Goal: Transaction & Acquisition: Obtain resource

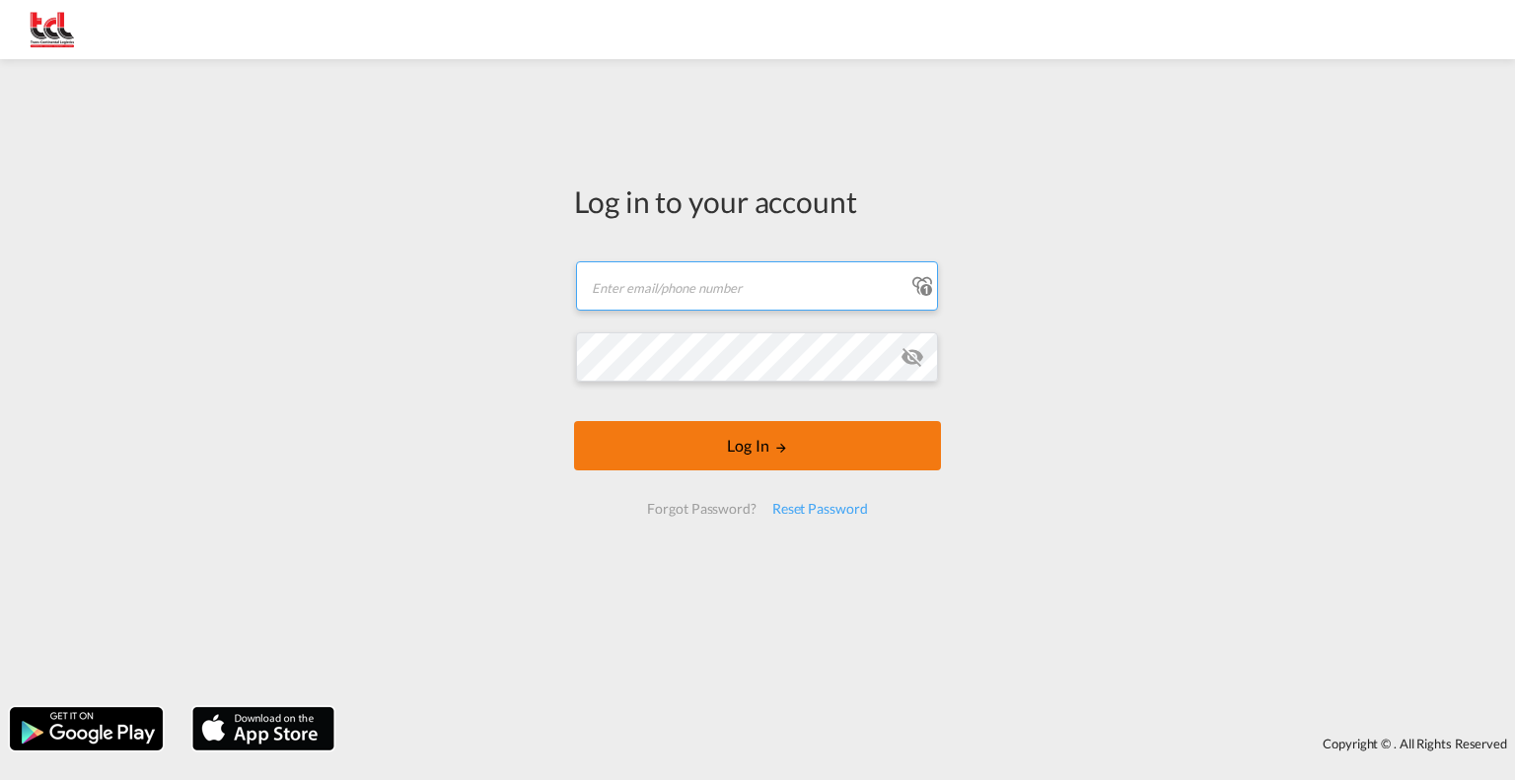
type input "[EMAIL_ADDRESS][DOMAIN_NAME]"
click at [680, 454] on button "Log In" at bounding box center [757, 445] width 367 height 49
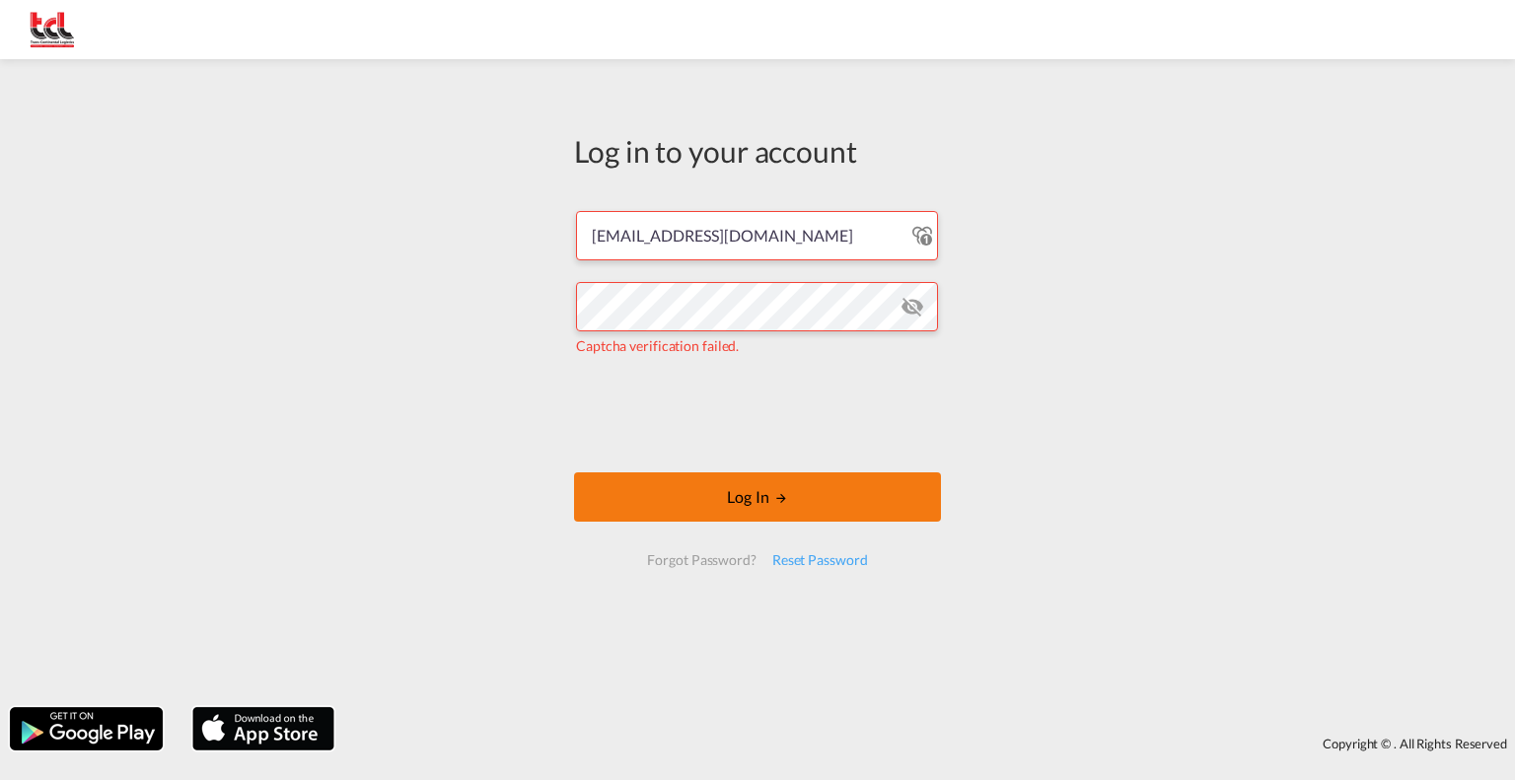
click at [723, 491] on button "Log In" at bounding box center [757, 496] width 367 height 49
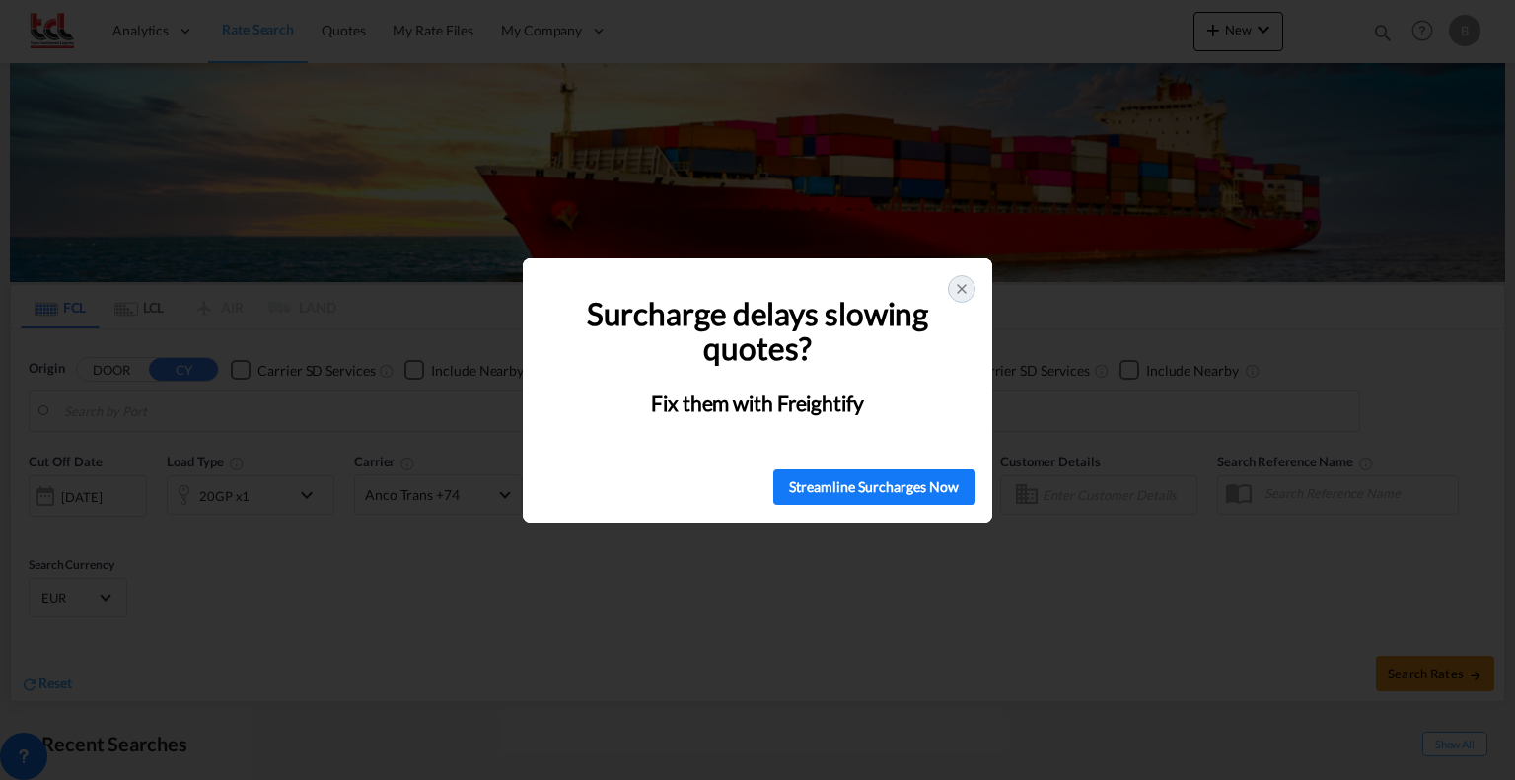
type input "[GEOGRAPHIC_DATA], BEANR"
click at [961, 281] on icon at bounding box center [962, 289] width 16 height 16
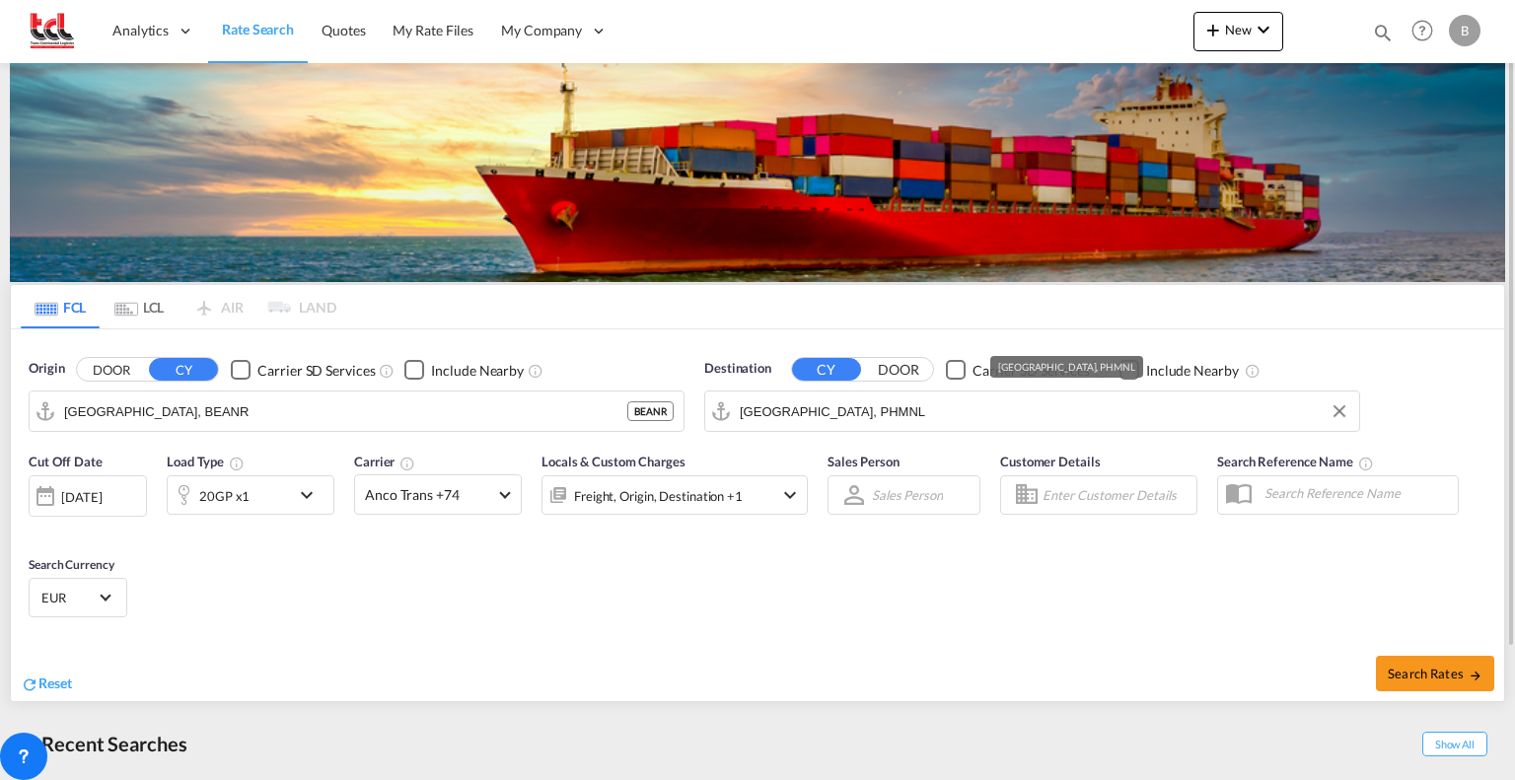
click at [863, 416] on input "[GEOGRAPHIC_DATA], PHMNL" at bounding box center [1045, 412] width 610 height 30
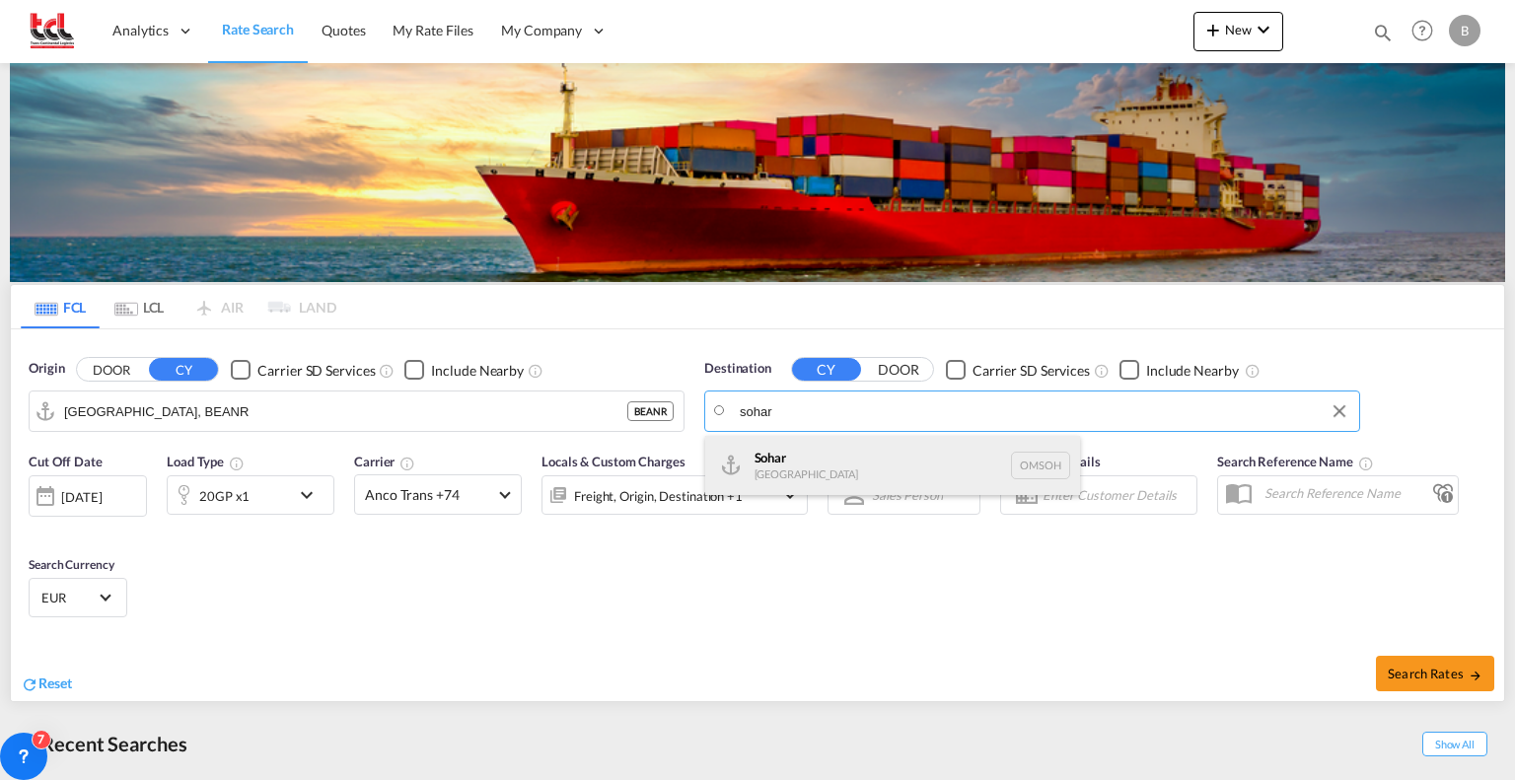
click at [801, 468] on div "Sohar [GEOGRAPHIC_DATA] [GEOGRAPHIC_DATA]" at bounding box center [892, 465] width 375 height 59
type input "Sohar, OMSOH"
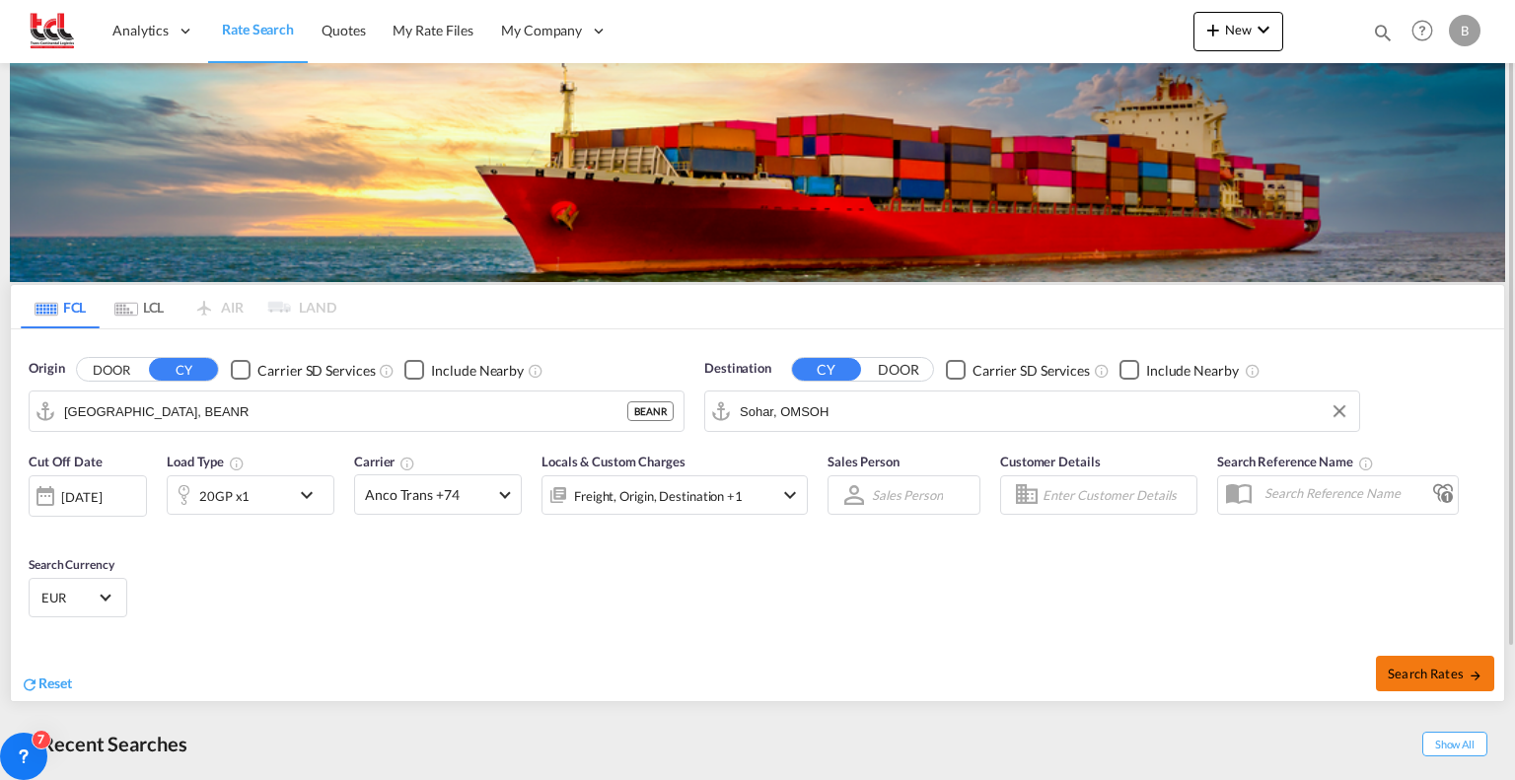
click at [1427, 675] on span "Search Rates" at bounding box center [1435, 674] width 95 height 16
type input "BEANR to OMSOH / [DATE]"
